Goal: Task Accomplishment & Management: Complete application form

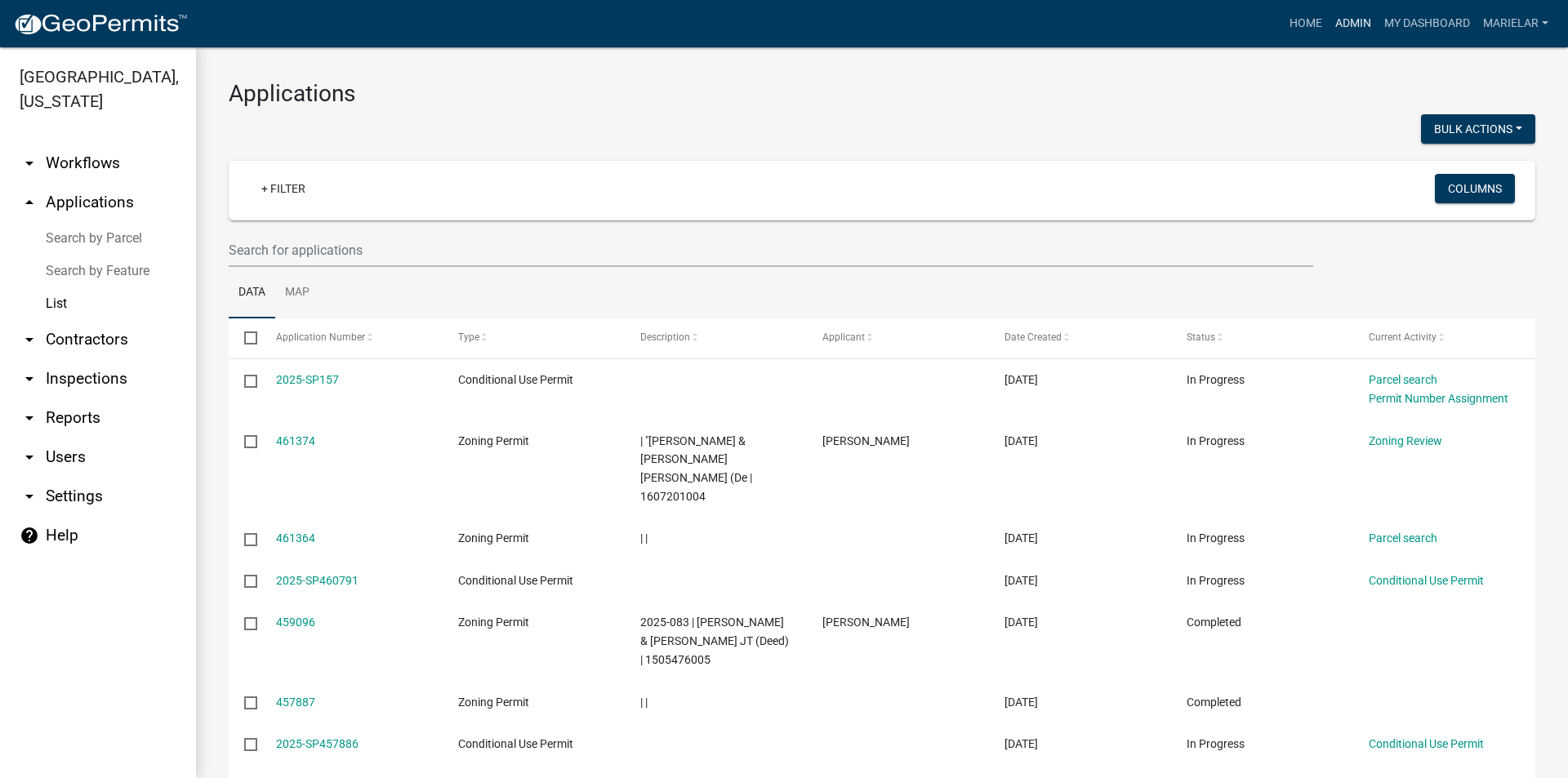
click at [1343, 20] on link "Admin" at bounding box center [1353, 24] width 49 height 31
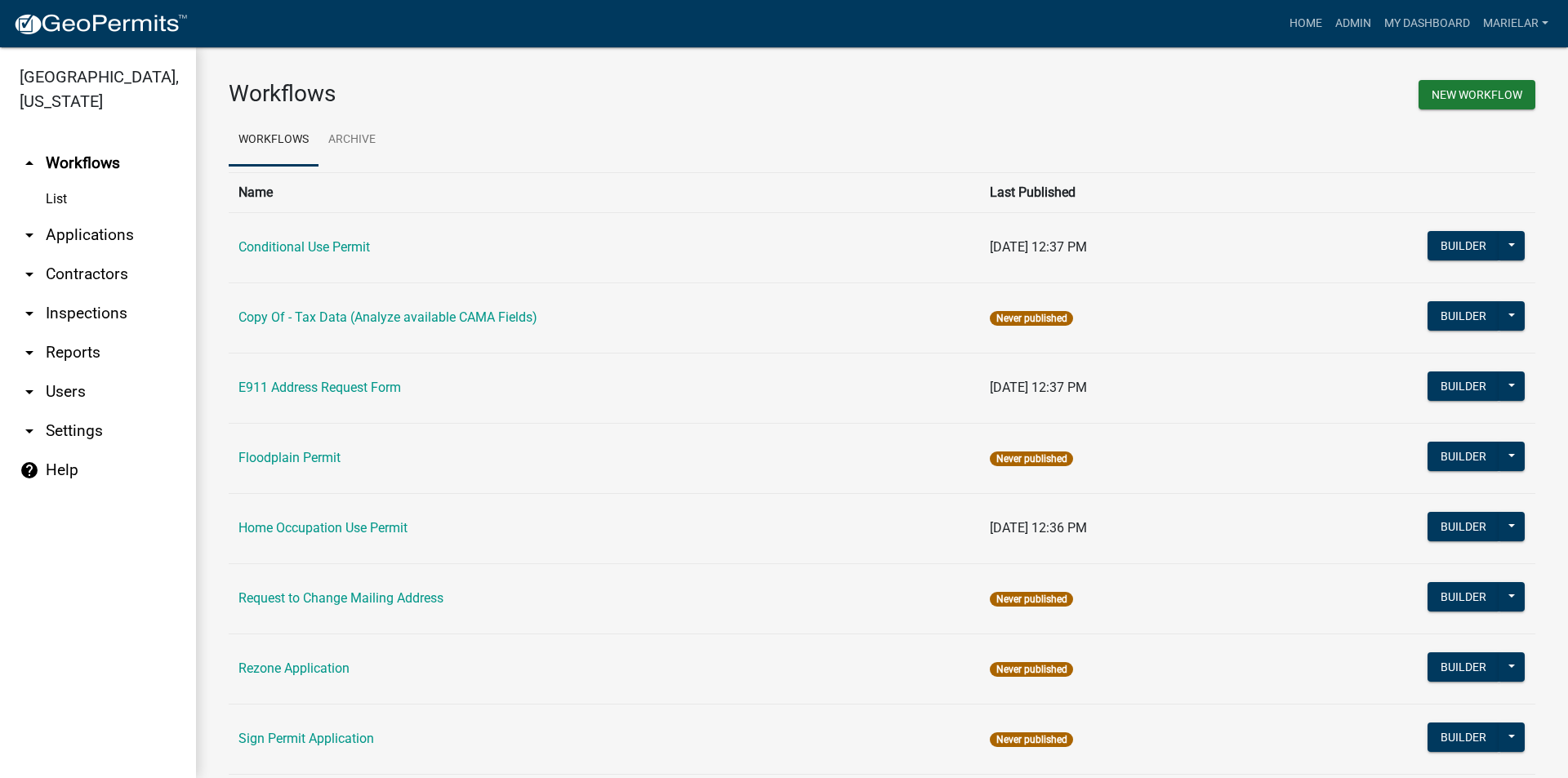
click at [26, 226] on icon "arrow_drop_down" at bounding box center [30, 236] width 20 height 20
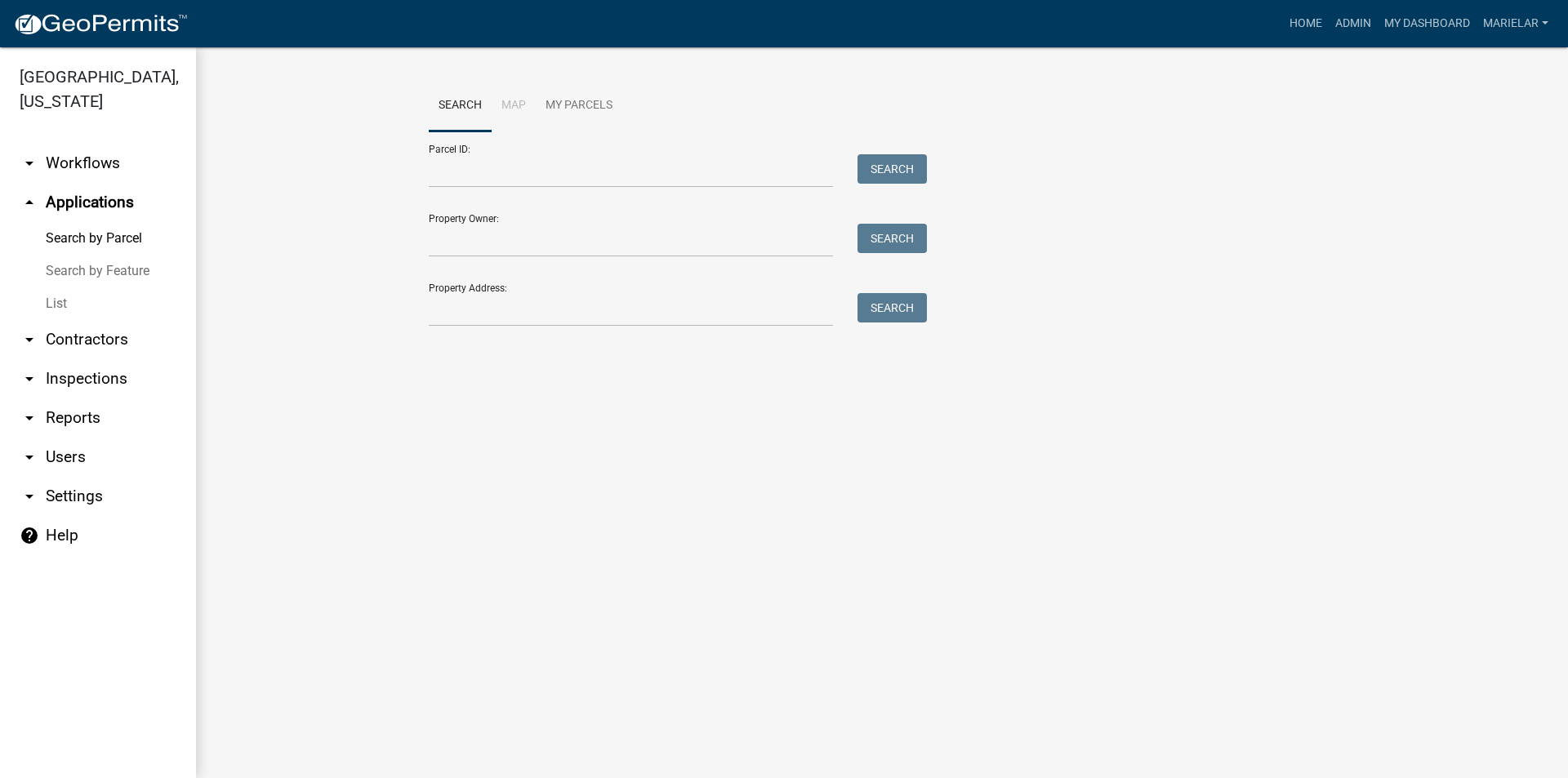
click at [60, 287] on link "List" at bounding box center [98, 304] width 196 height 33
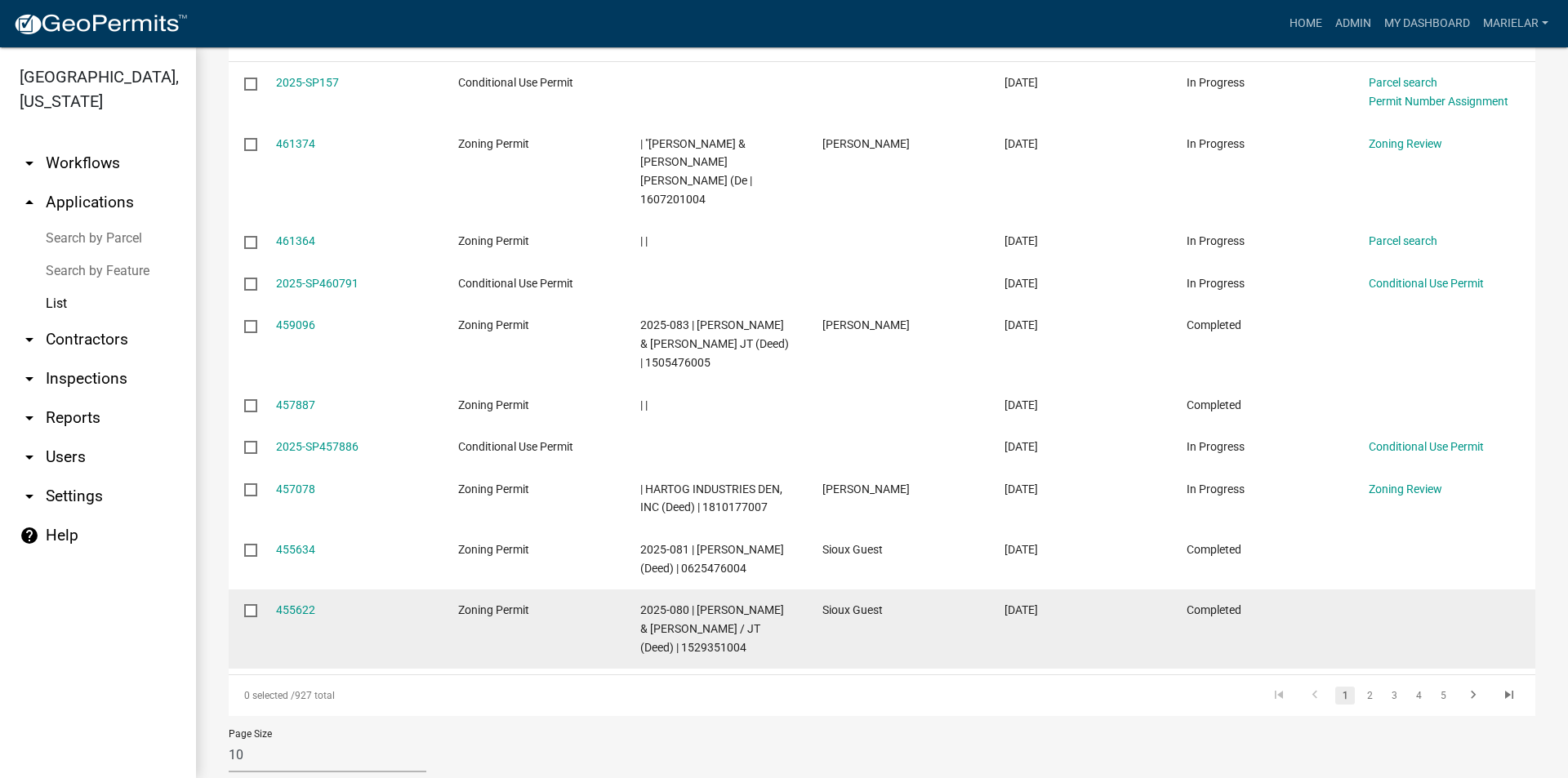
scroll to position [326, 0]
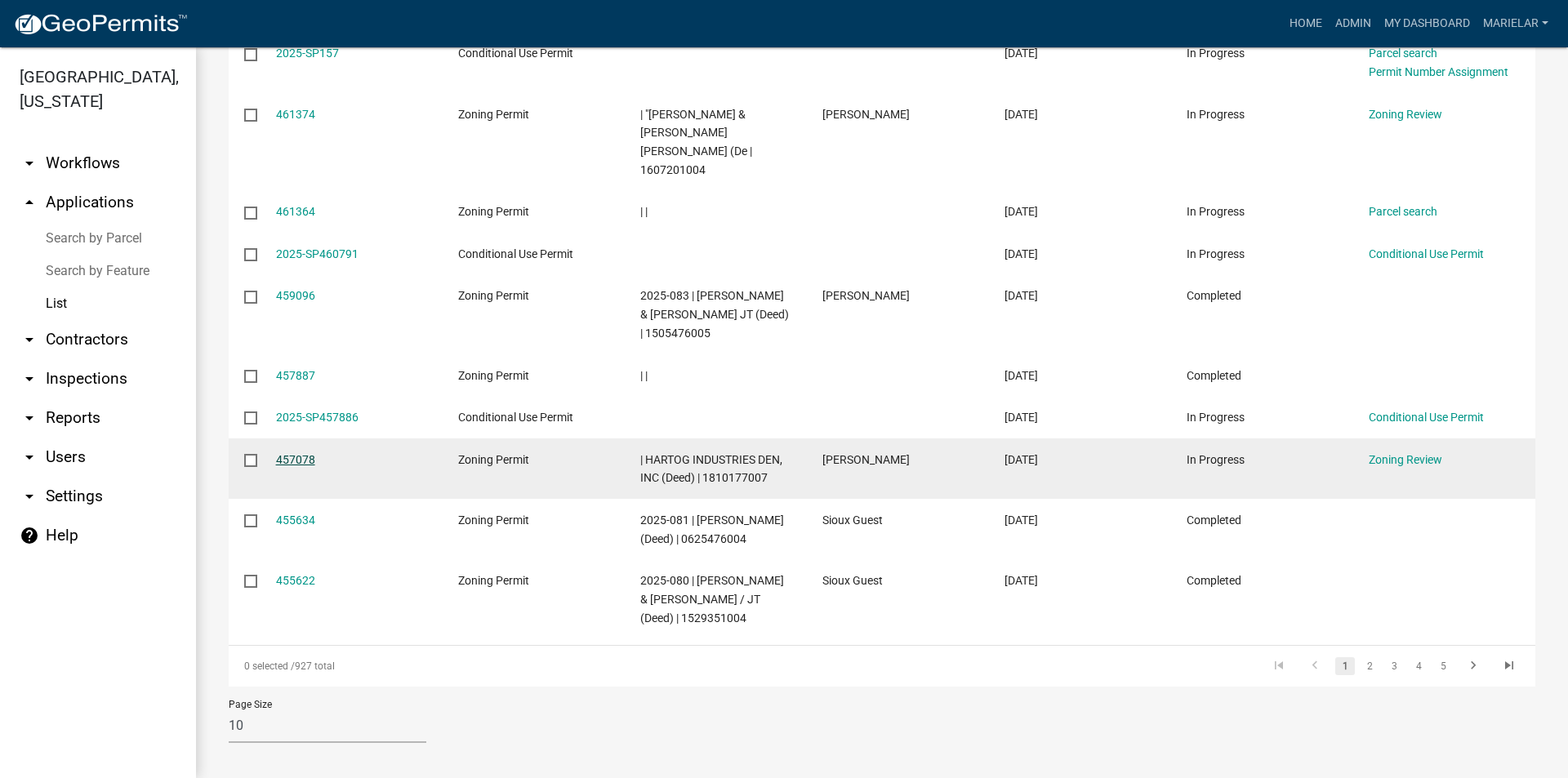
click at [297, 453] on link "457078" at bounding box center [295, 460] width 39 height 13
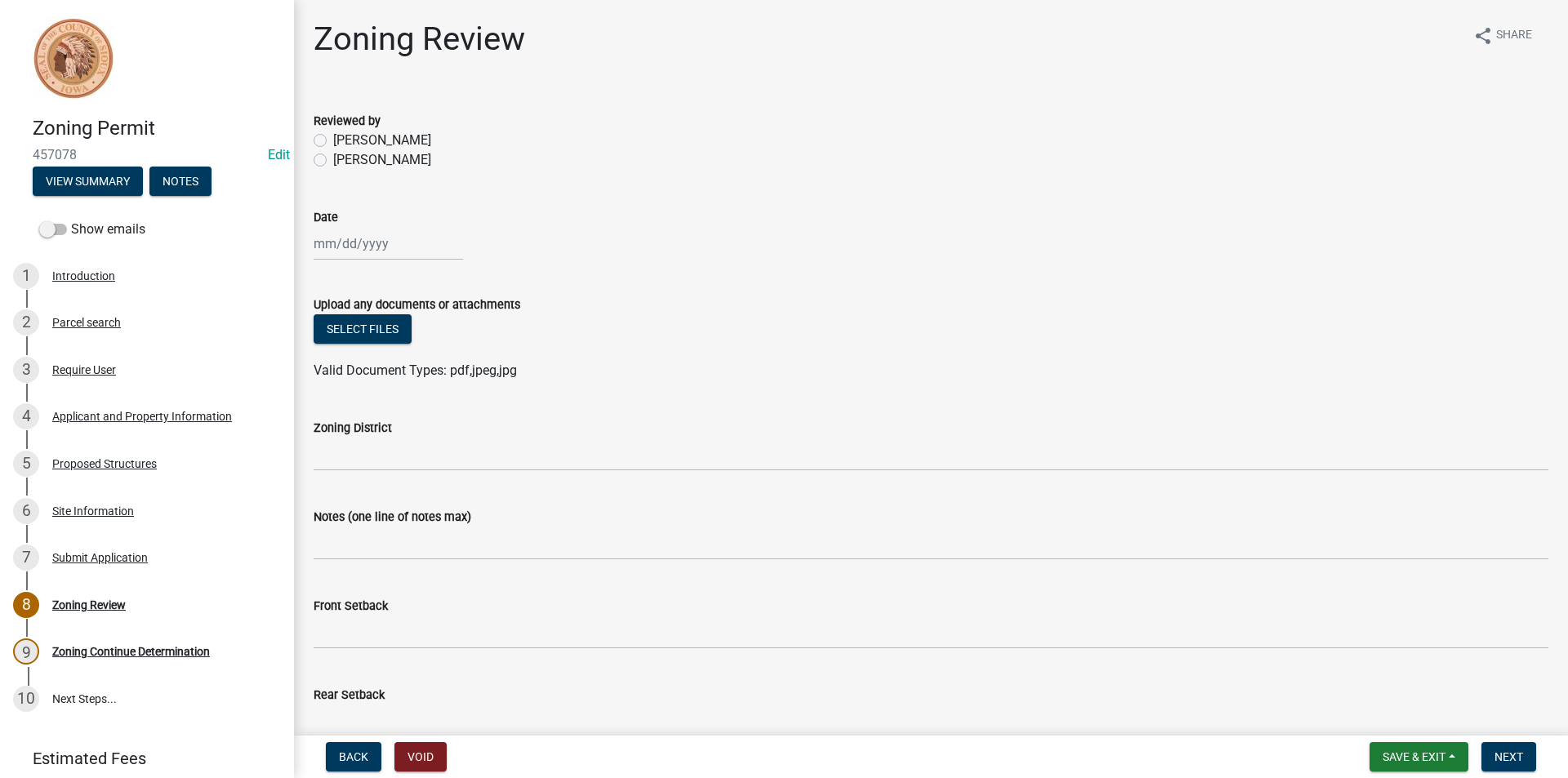
click at [144, 427] on div "4 Applicant and Property Information" at bounding box center [140, 416] width 255 height 26
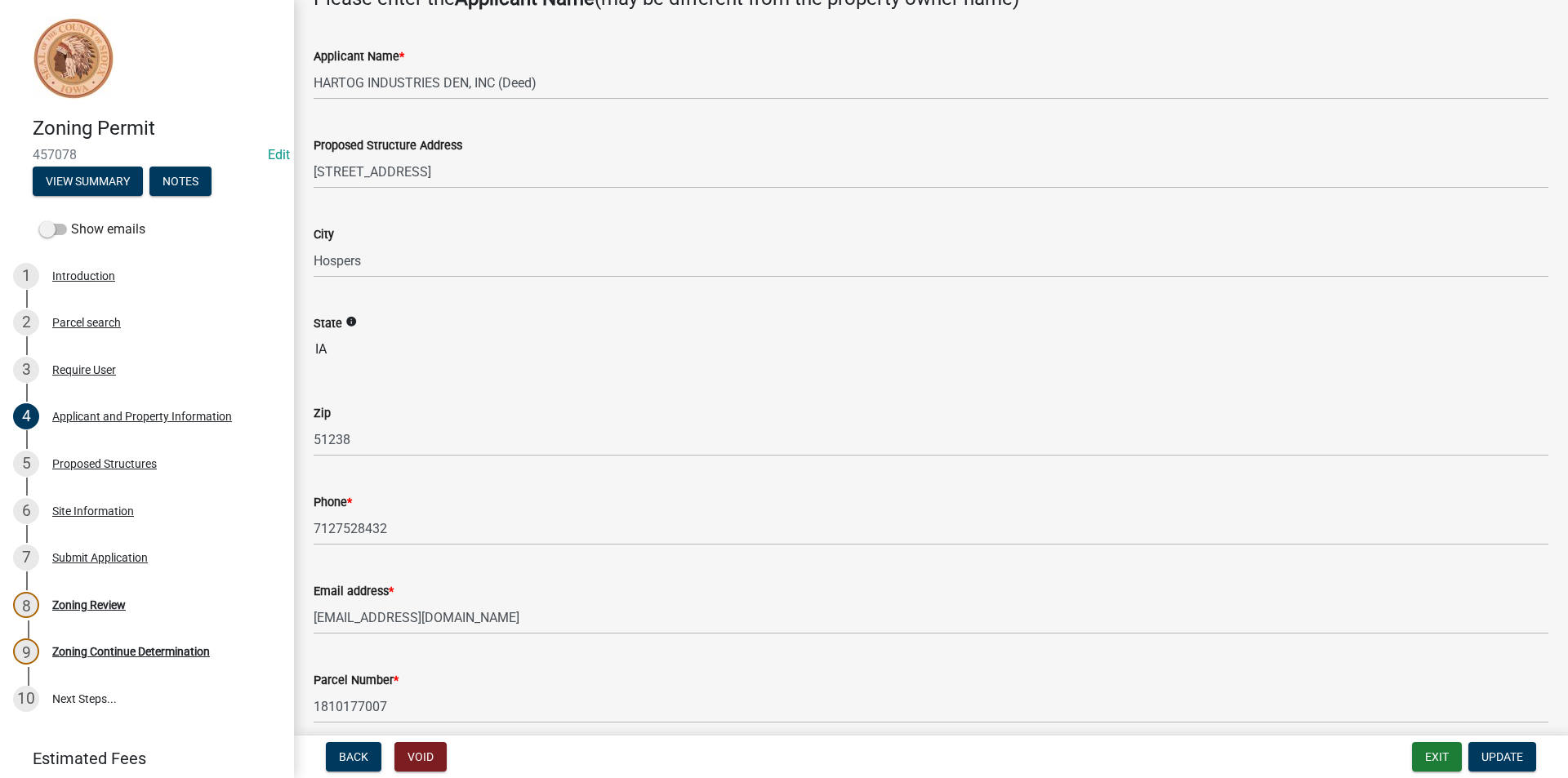
scroll to position [245, 0]
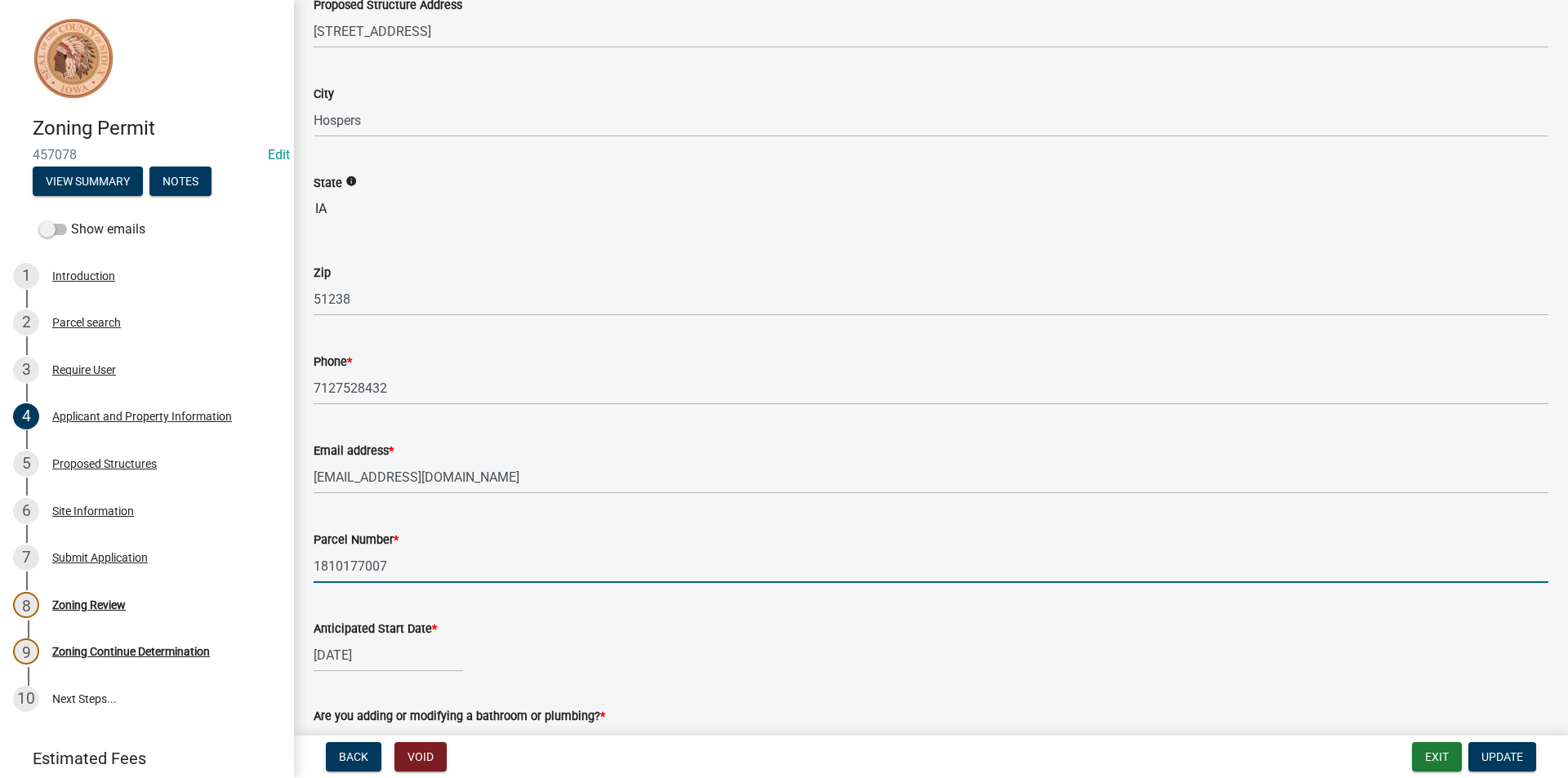
click at [376, 568] on input "1810177007" at bounding box center [931, 566] width 1235 height 34
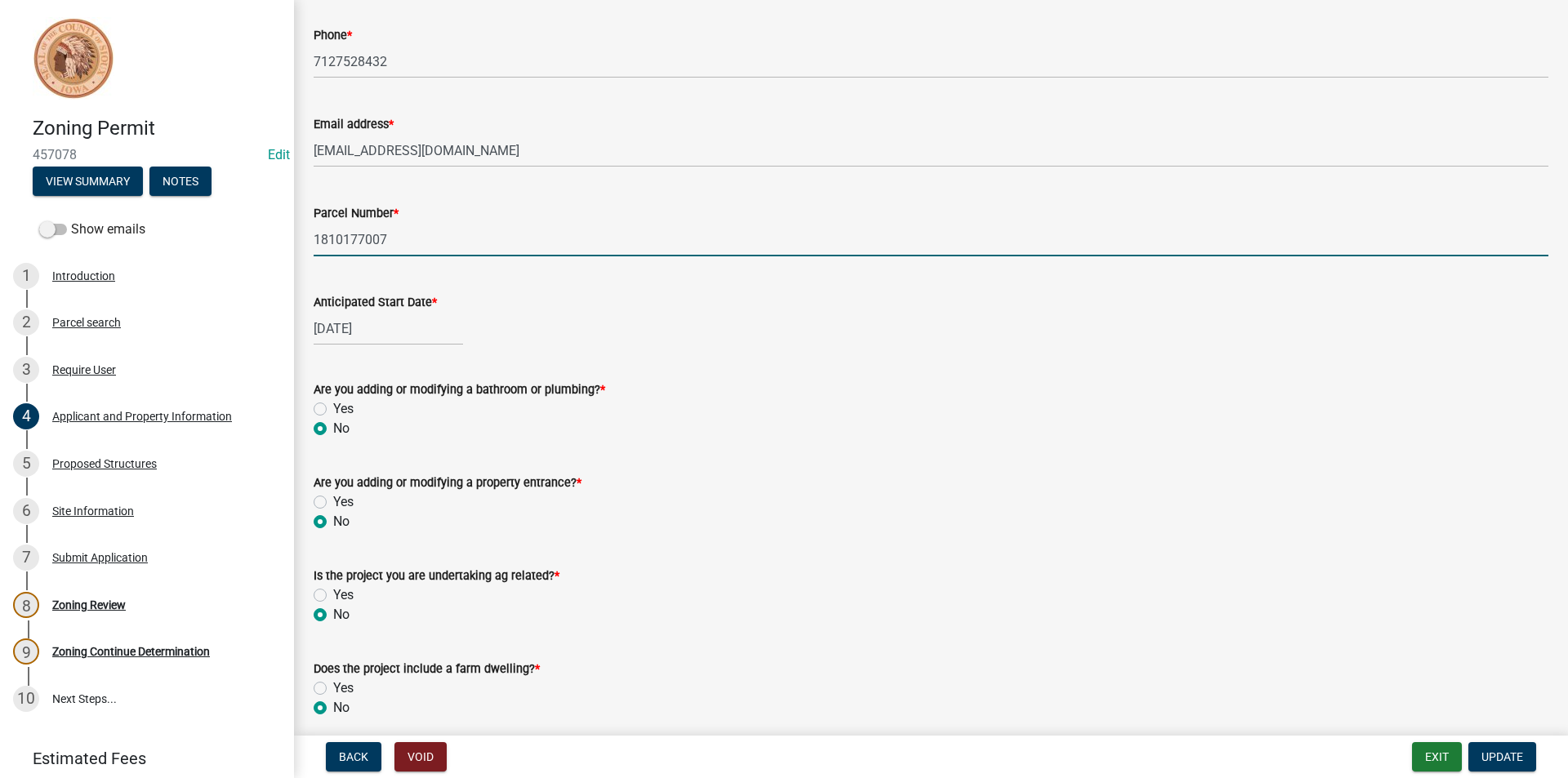
scroll to position [638, 0]
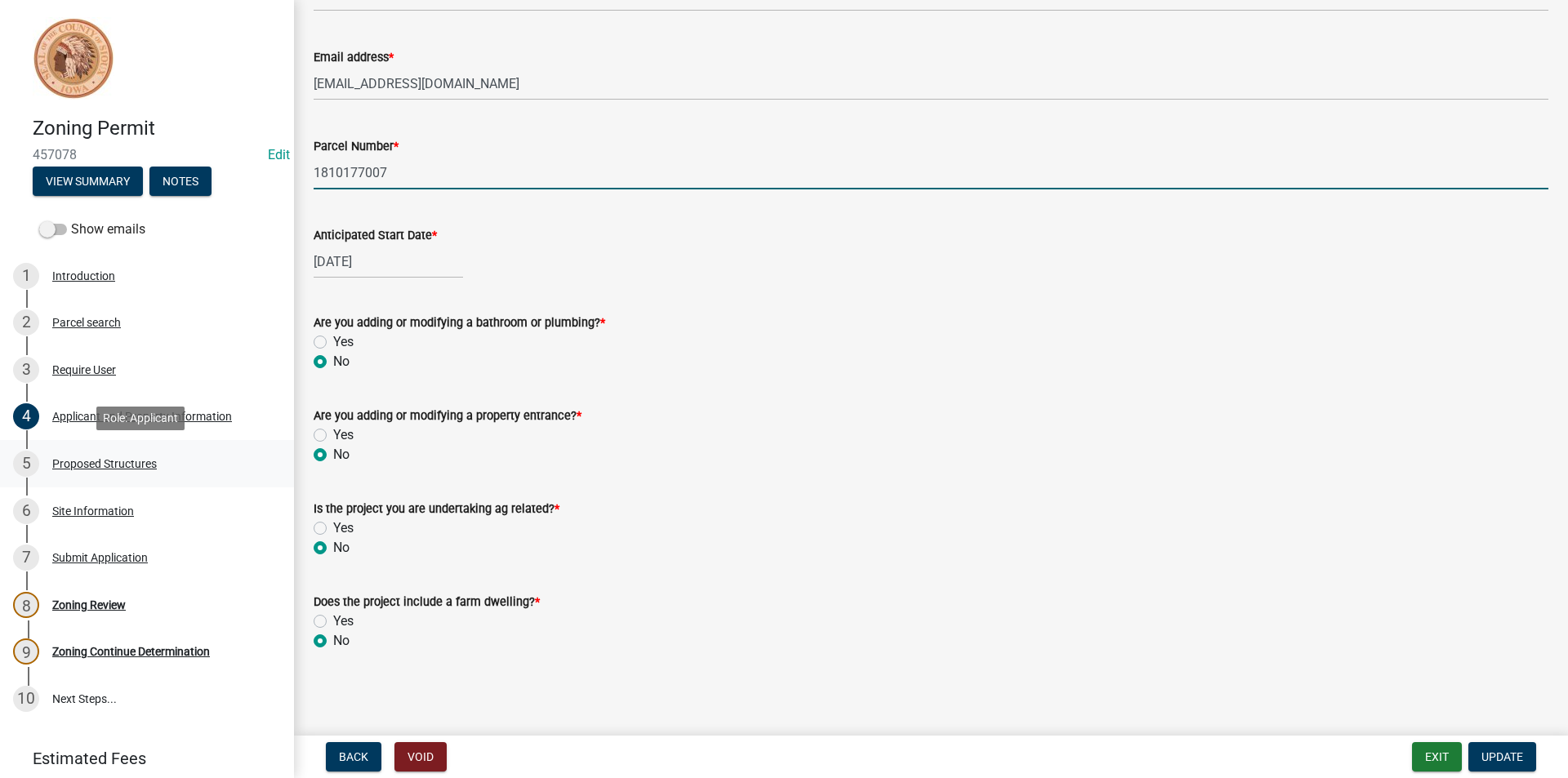
click at [73, 462] on div "Proposed Structures" at bounding box center [104, 463] width 104 height 12
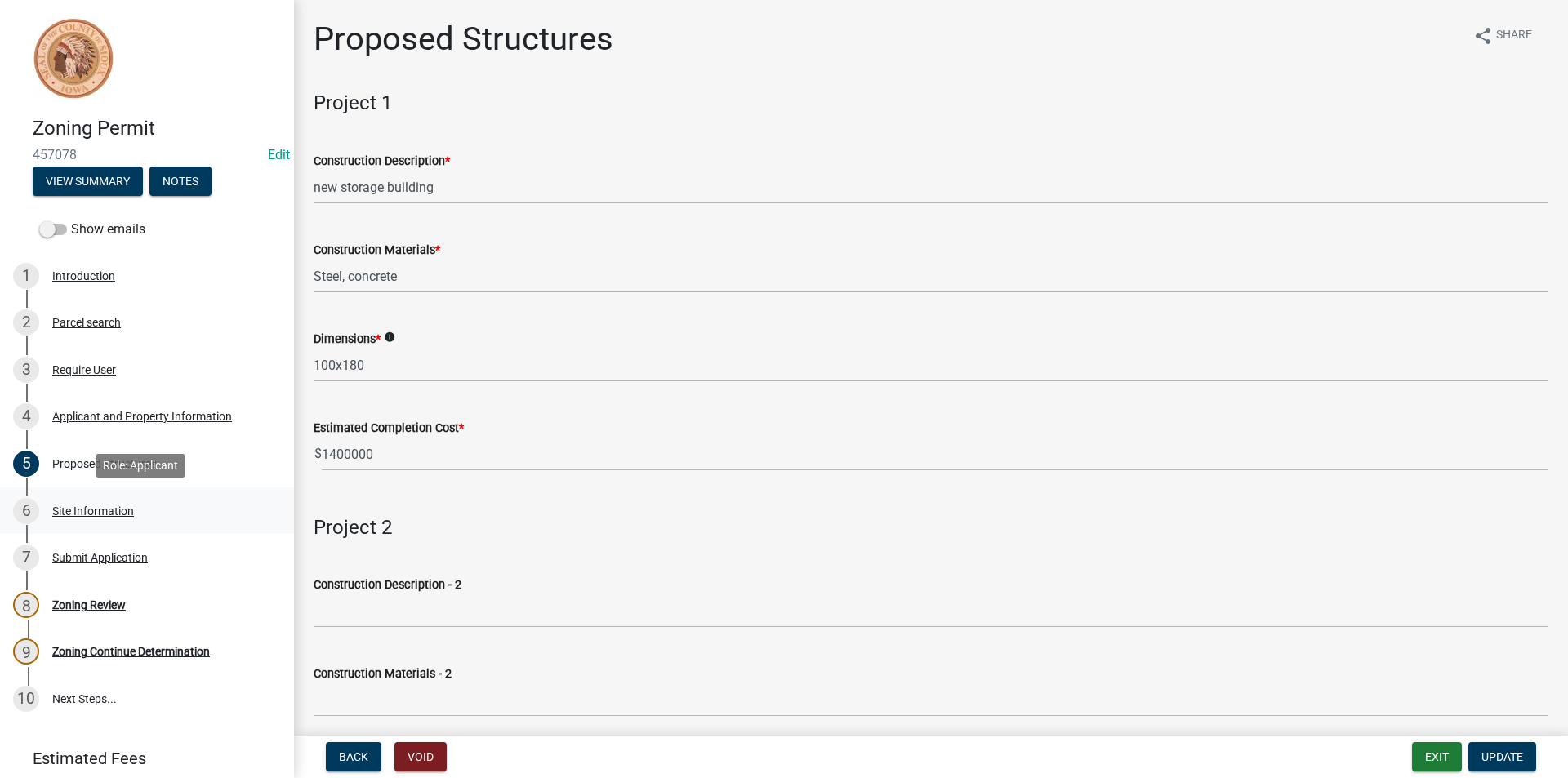
click at [105, 512] on div "Site Information" at bounding box center [93, 511] width 82 height 12
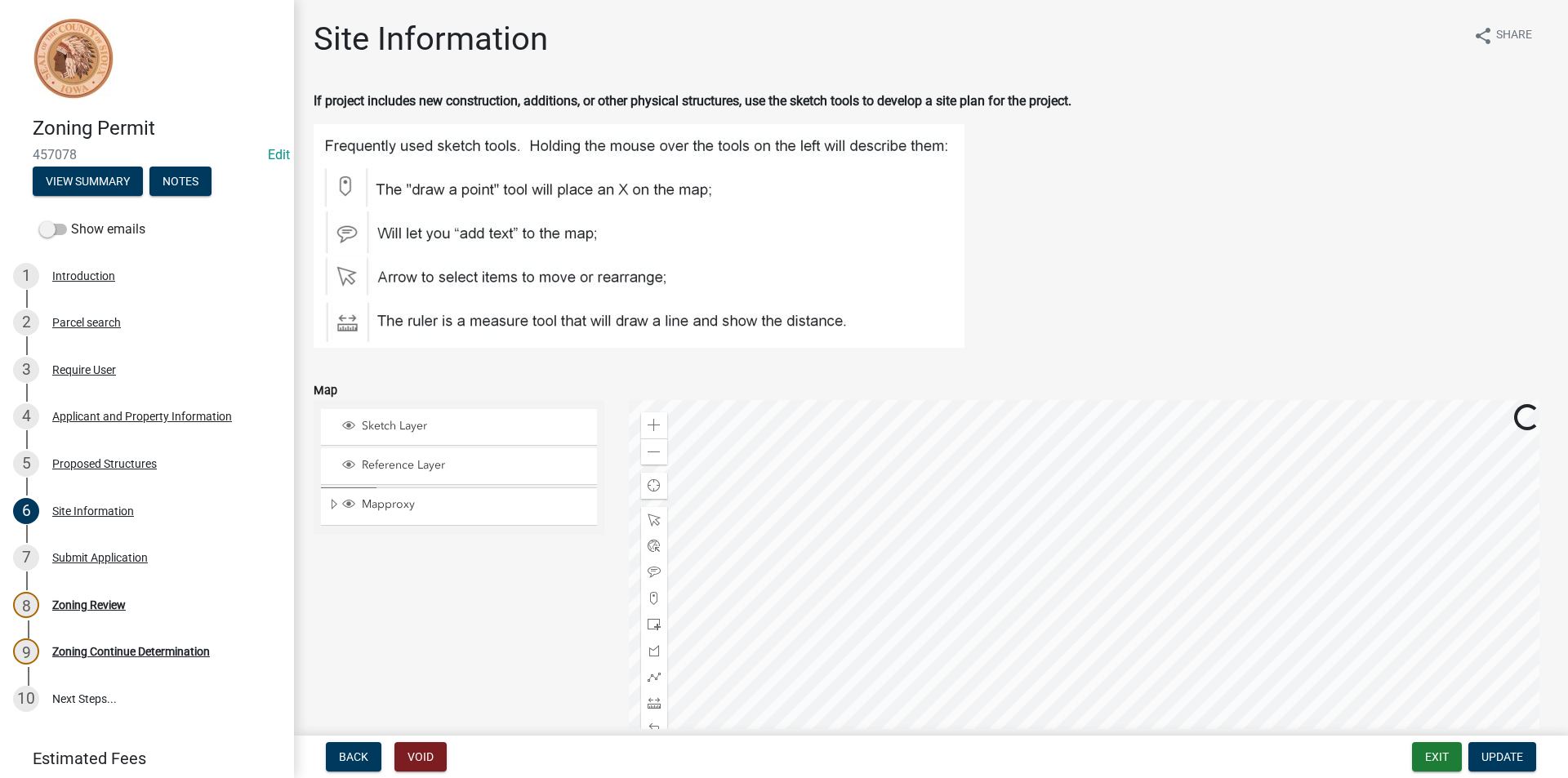
scroll to position [277, 0]
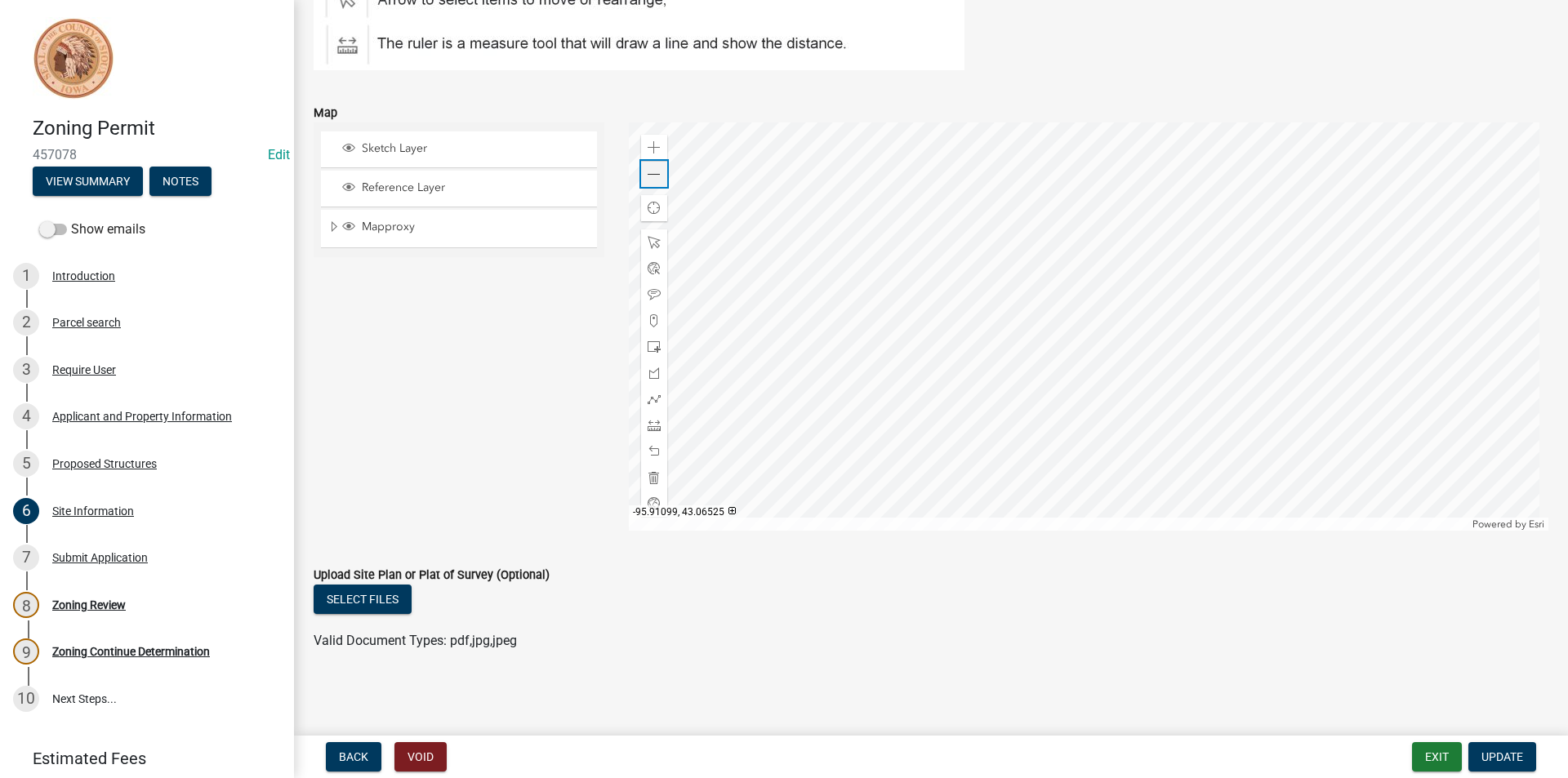
click at [649, 177] on span at bounding box center [654, 175] width 13 height 13
click at [132, 566] on div "7 Submit Application" at bounding box center [140, 558] width 255 height 26
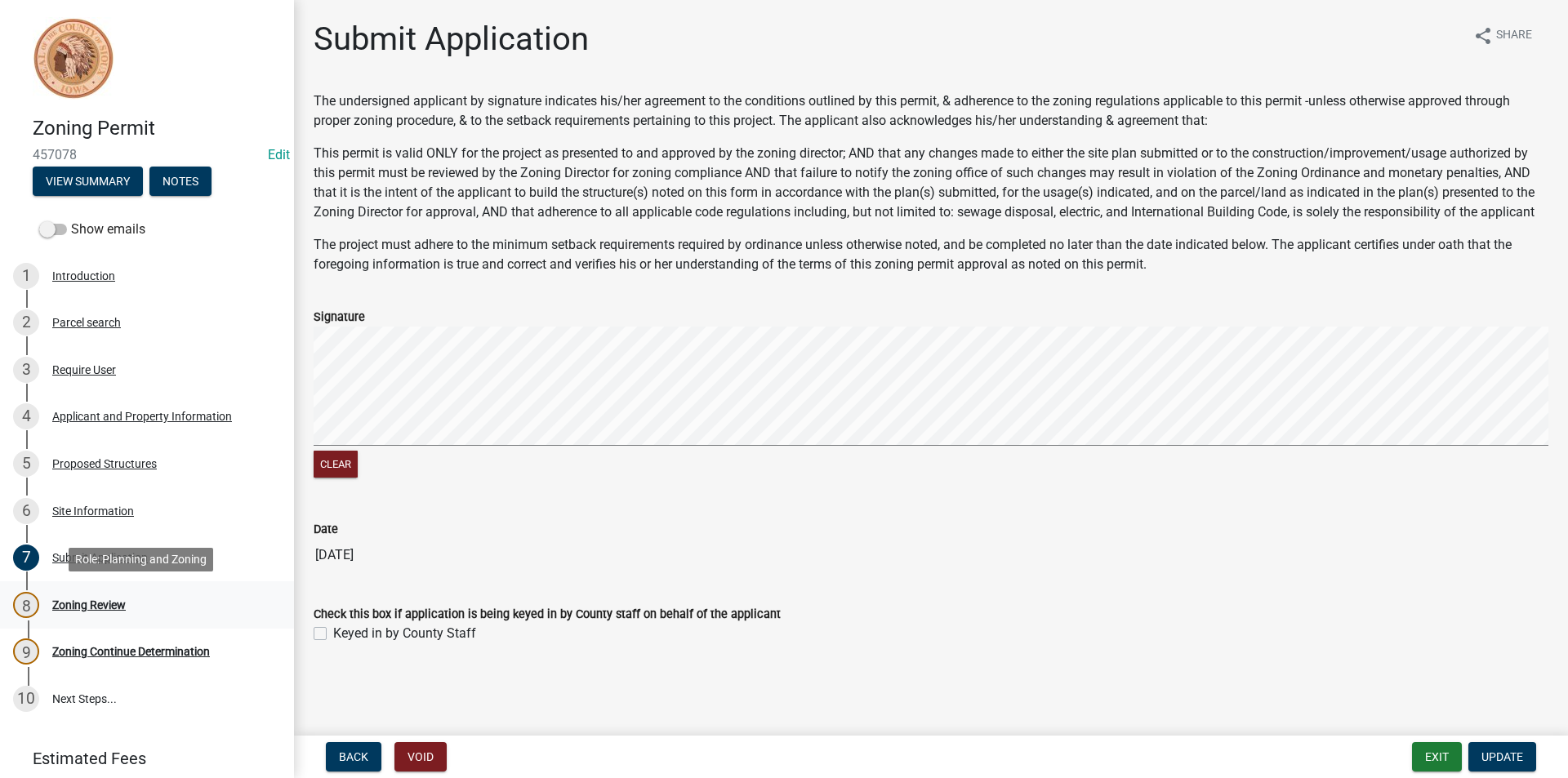
click at [97, 606] on div "Zoning Review" at bounding box center [89, 605] width 73 height 12
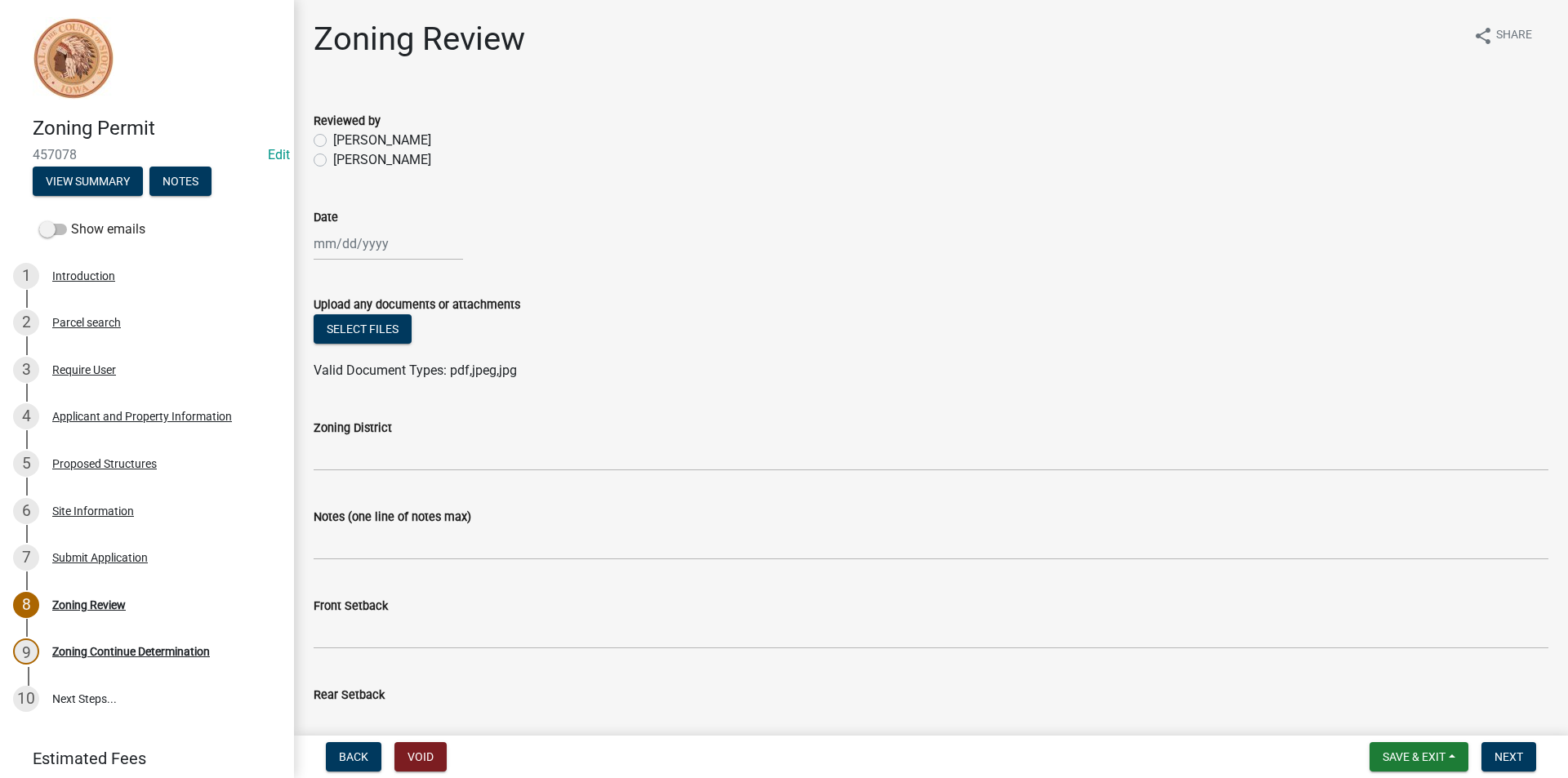
click at [333, 160] on label "[PERSON_NAME]" at bounding box center [382, 160] width 98 height 20
click at [333, 160] on input "[PERSON_NAME]" at bounding box center [338, 156] width 11 height 11
radio input "true"
select select "8"
select select "2025"
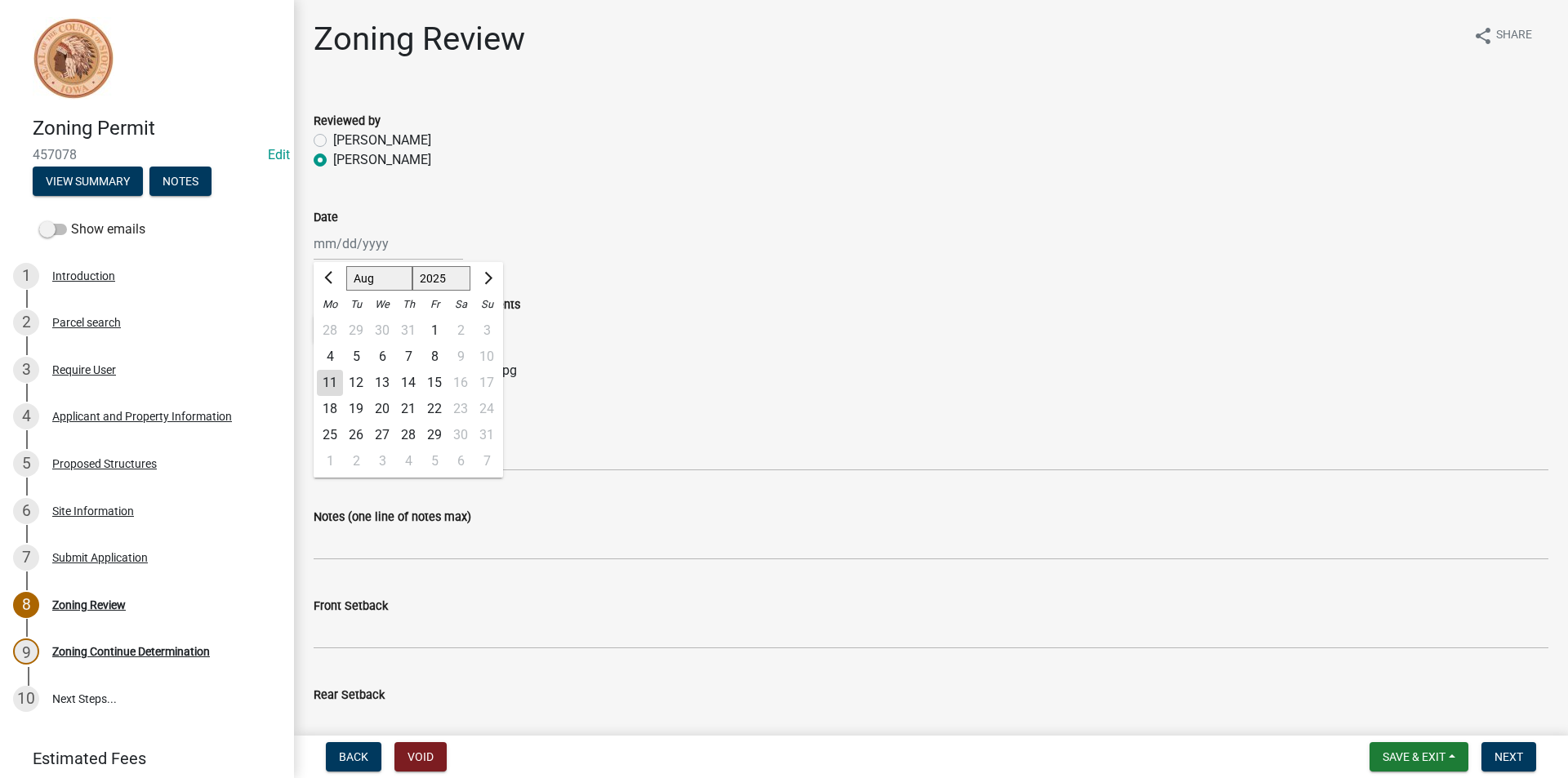
click at [344, 237] on div "[PERSON_NAME] Feb Mar Apr [PERSON_NAME][DATE] Oct Nov [DATE] 1526 1527 1528 152…" at bounding box center [388, 243] width 150 height 34
click at [334, 382] on div "11" at bounding box center [329, 383] width 26 height 26
type input "[DATE]"
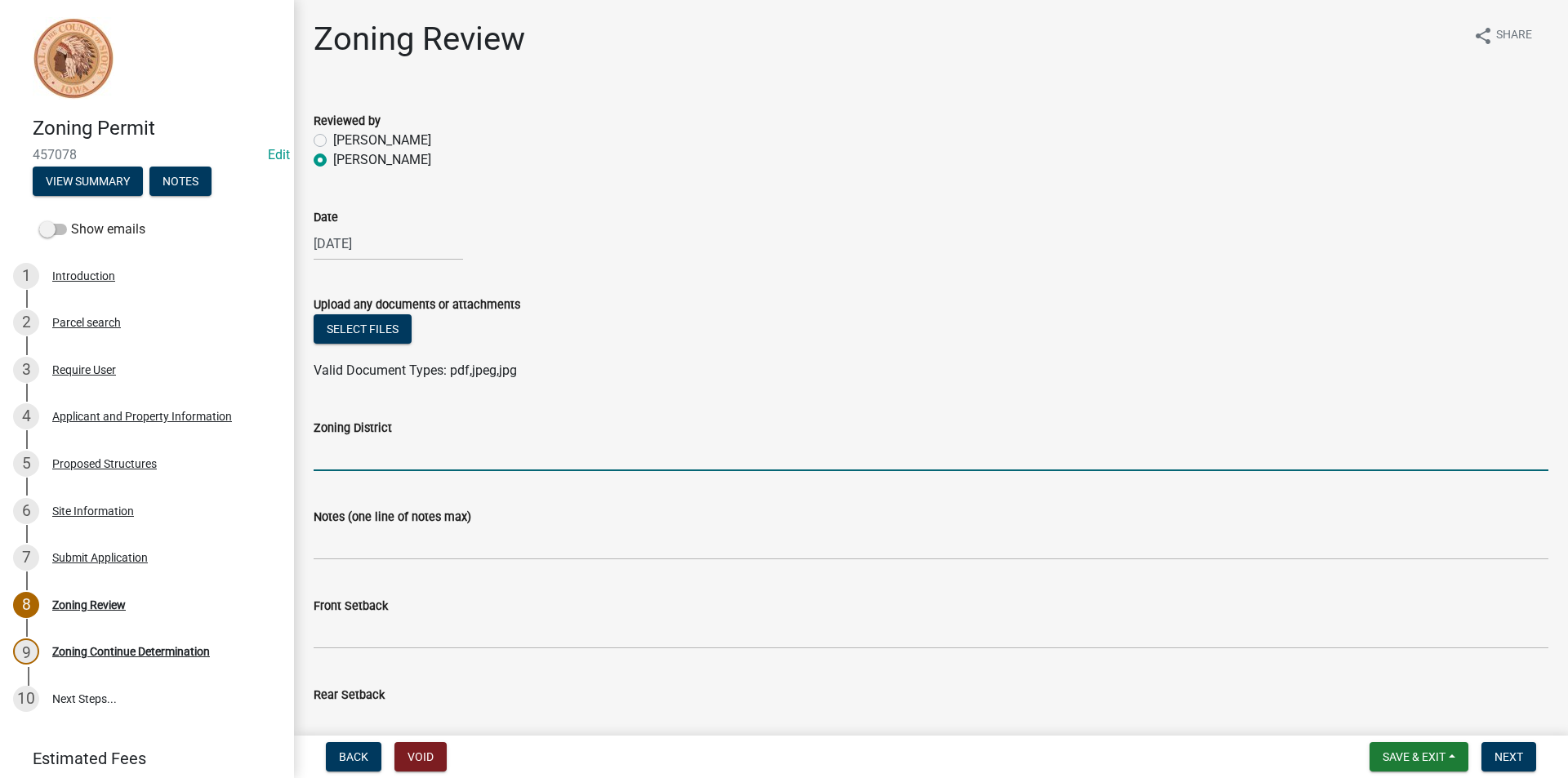
click at [365, 464] on input "Zoning District" at bounding box center [931, 454] width 1235 height 34
type input "LI"
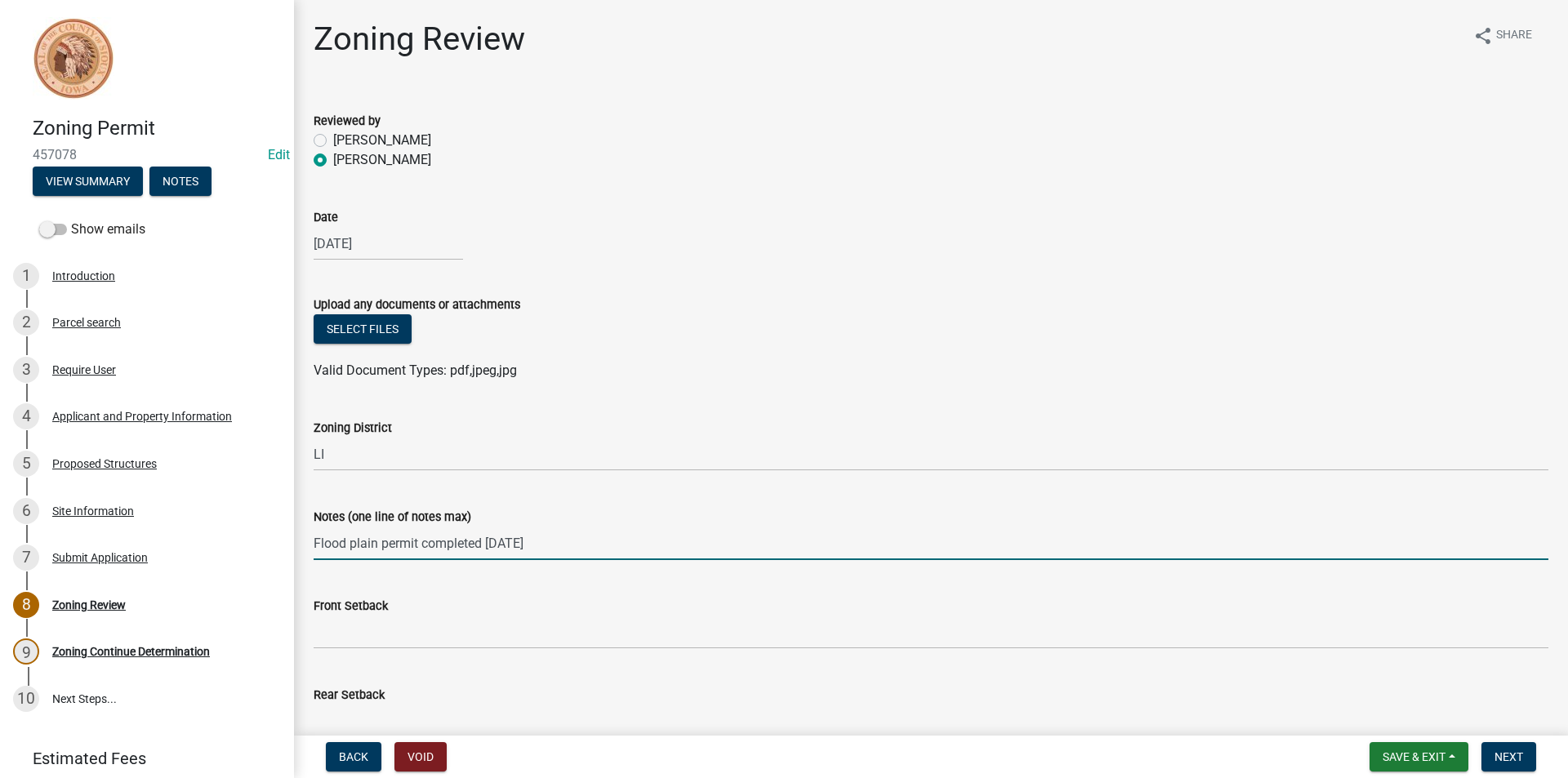
scroll to position [326, 0]
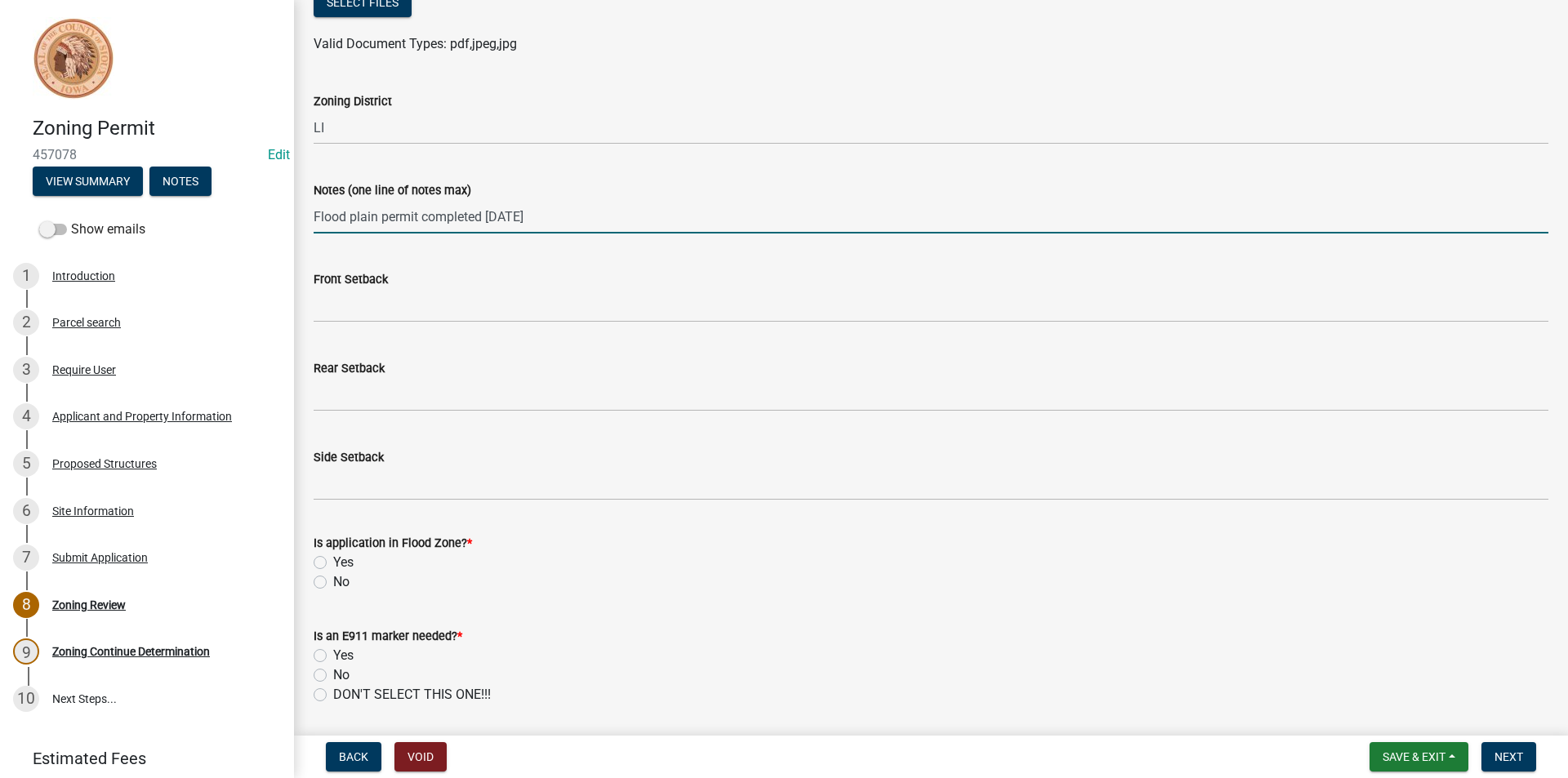
type input "Flood plain permit completed [DATE]"
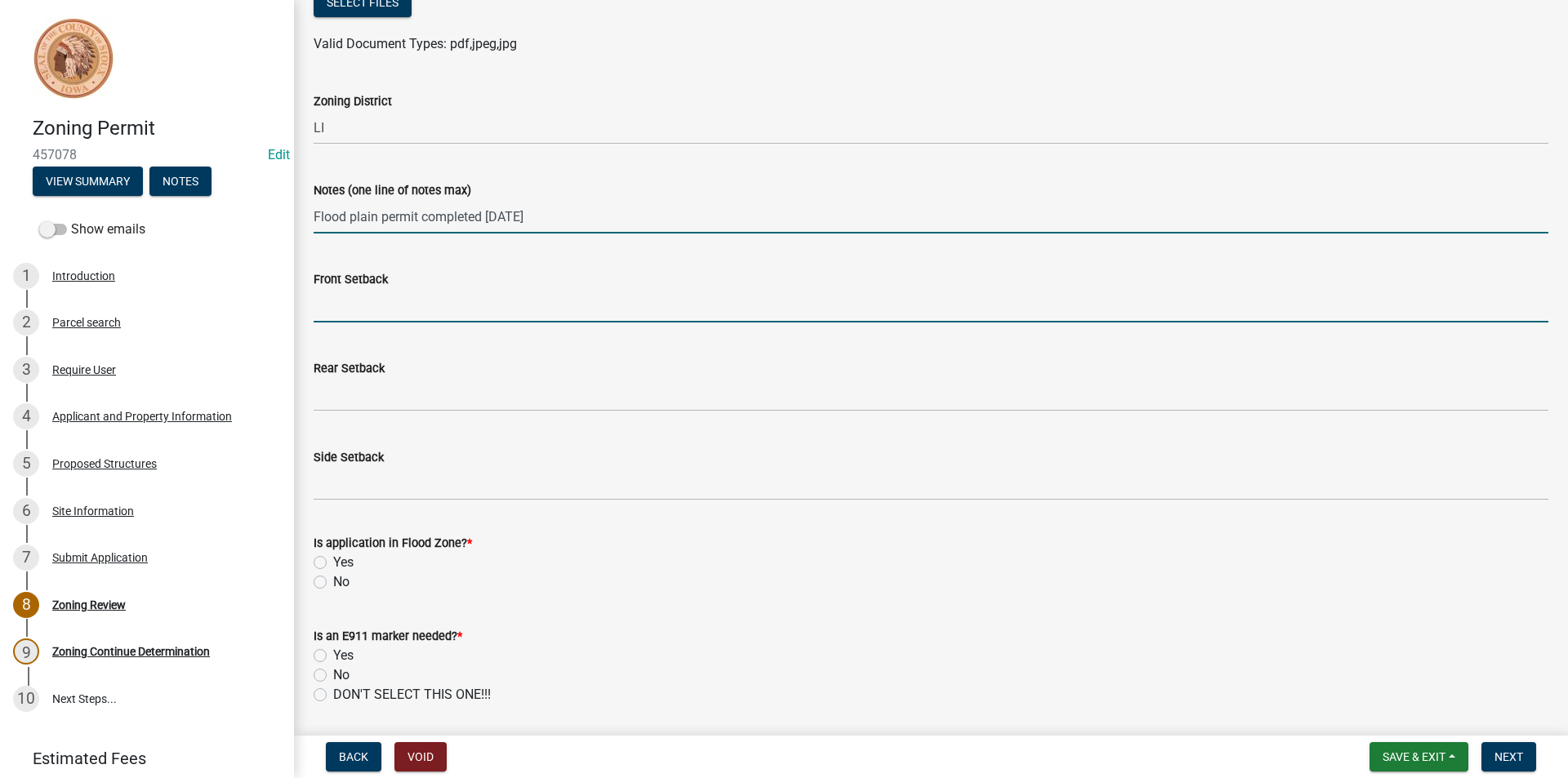
click at [382, 314] on input "Front Setback" at bounding box center [931, 306] width 1235 height 34
